Goal: Task Accomplishment & Management: Manage account settings

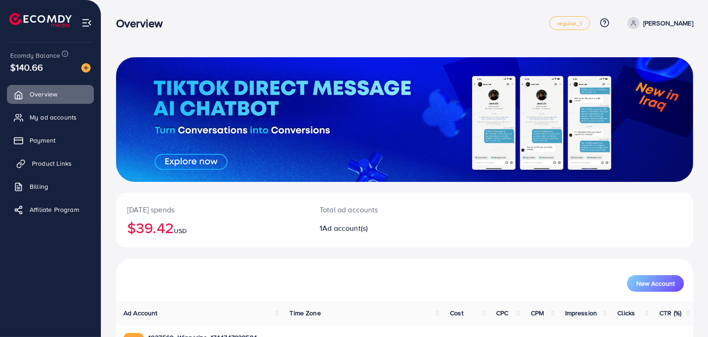
click at [31, 165] on link "Product Links" at bounding box center [50, 163] width 87 height 18
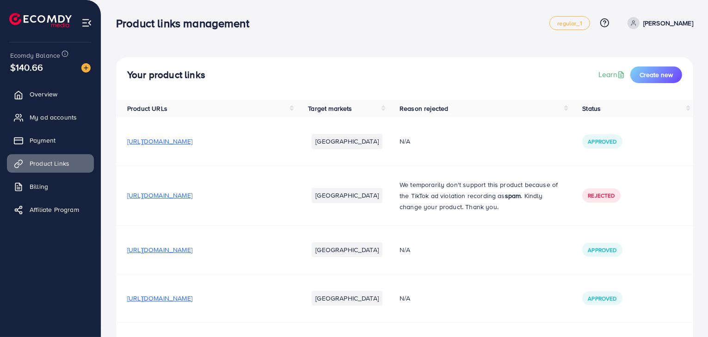
click at [47, 196] on ul "Overview My ad accounts Payment Product Links Billing Affiliate Program" at bounding box center [50, 154] width 101 height 147
click at [81, 141] on link "Payment" at bounding box center [50, 140] width 87 height 18
